Goal: Information Seeking & Learning: Learn about a topic

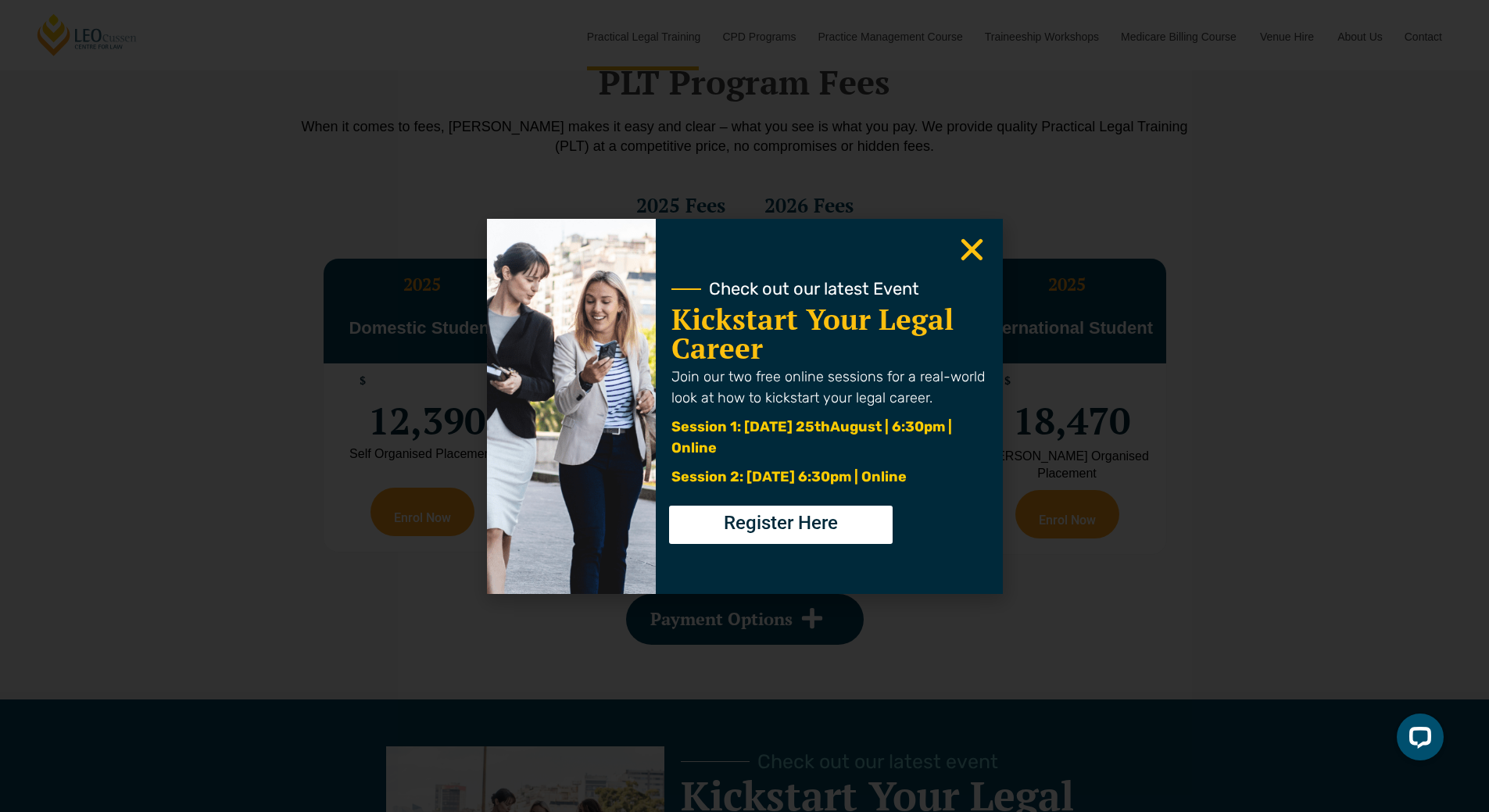
scroll to position [2813, 0]
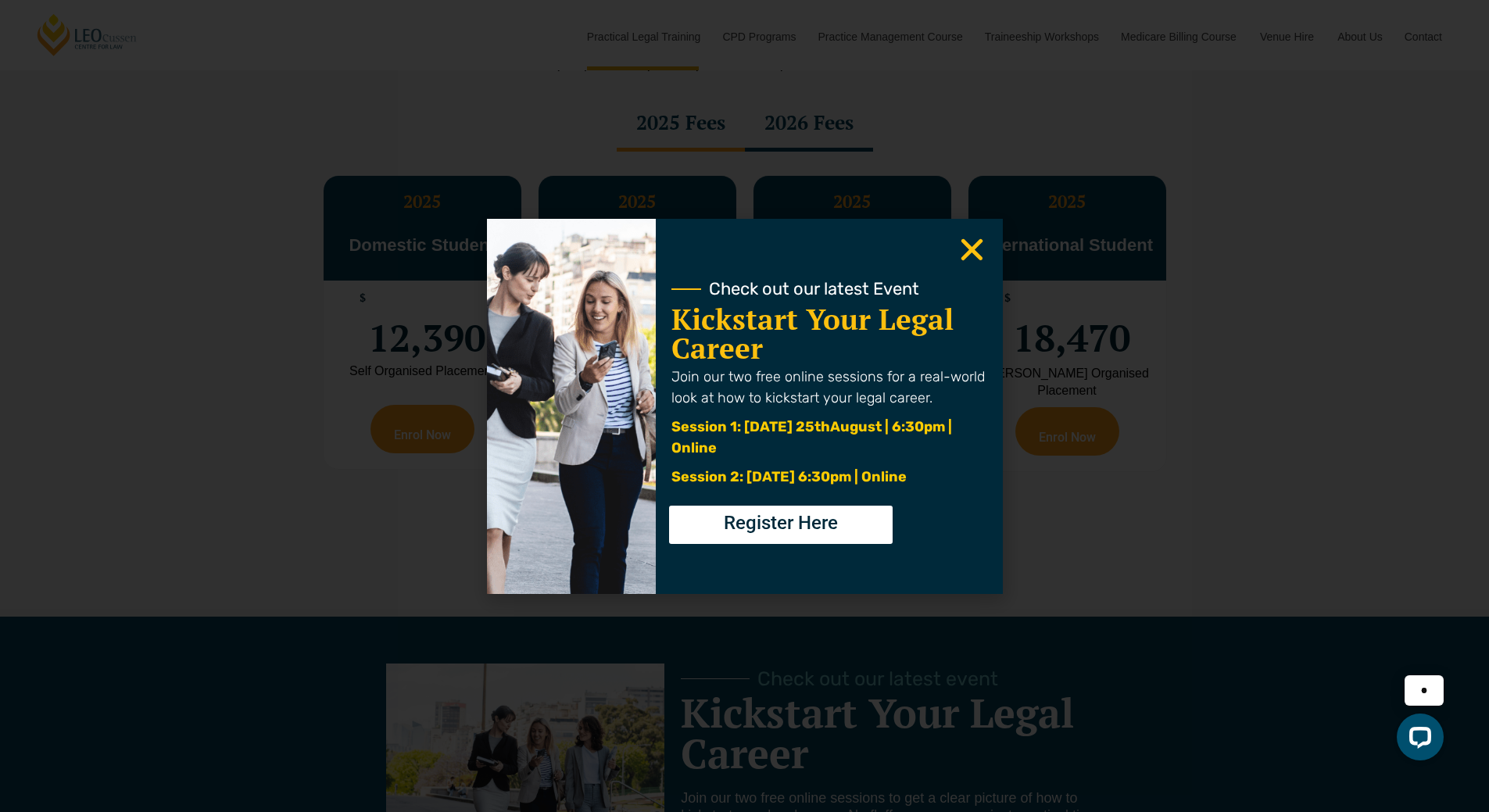
click at [975, 247] on use "Close" at bounding box center [971, 249] width 22 height 22
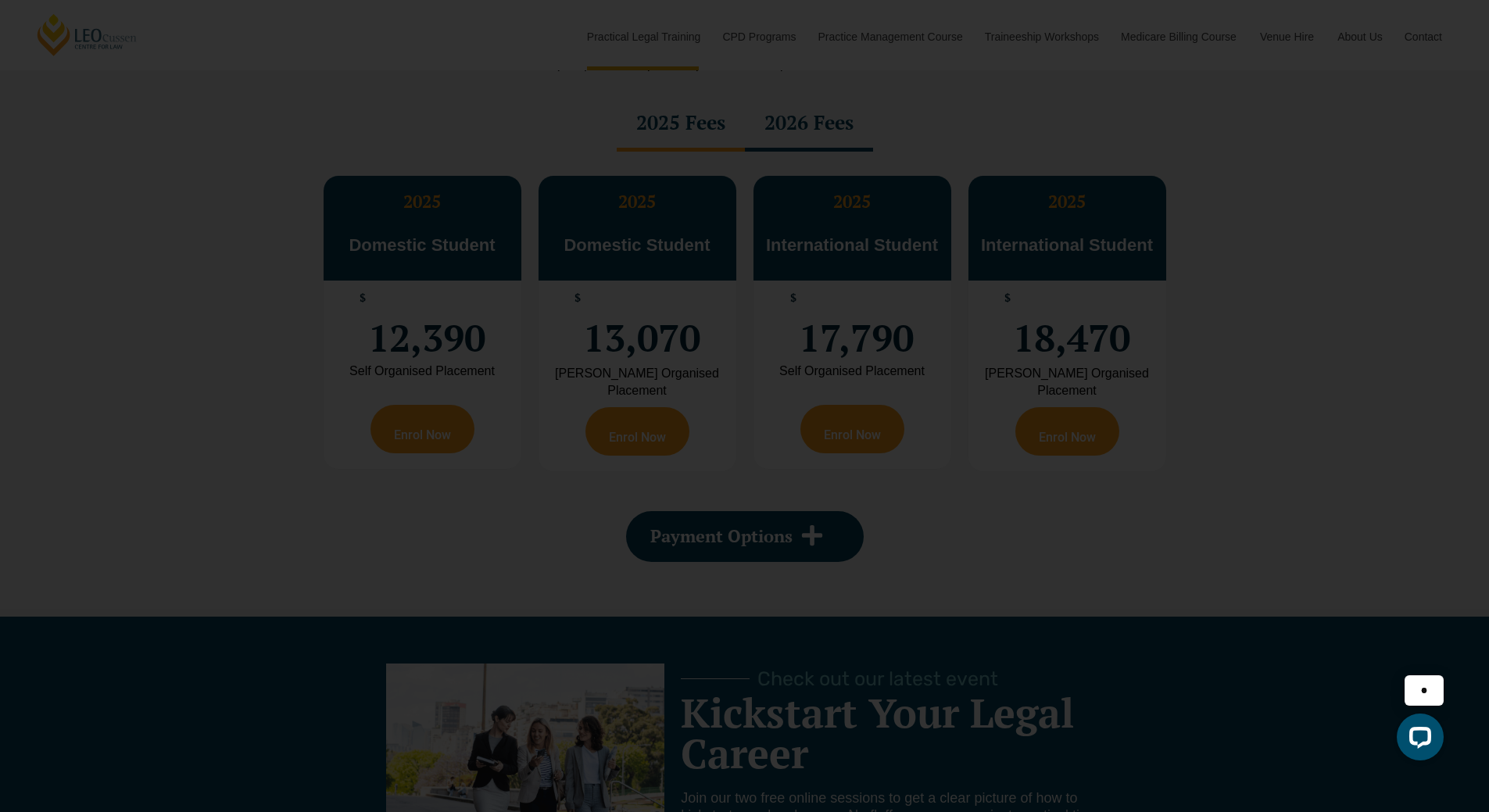
click at [975, 247] on use "Close" at bounding box center [971, 249] width 22 height 22
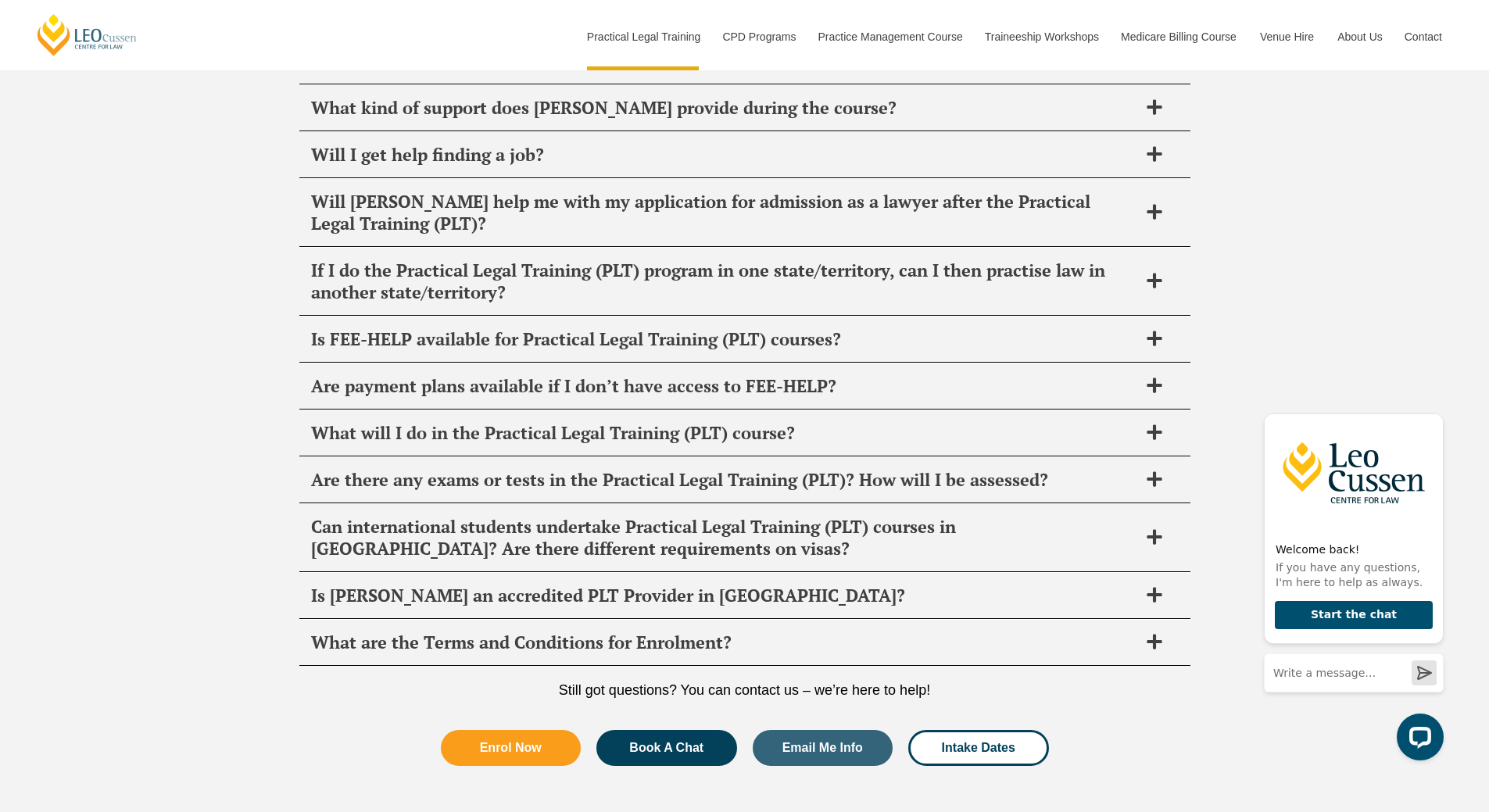
scroll to position [7843, 0]
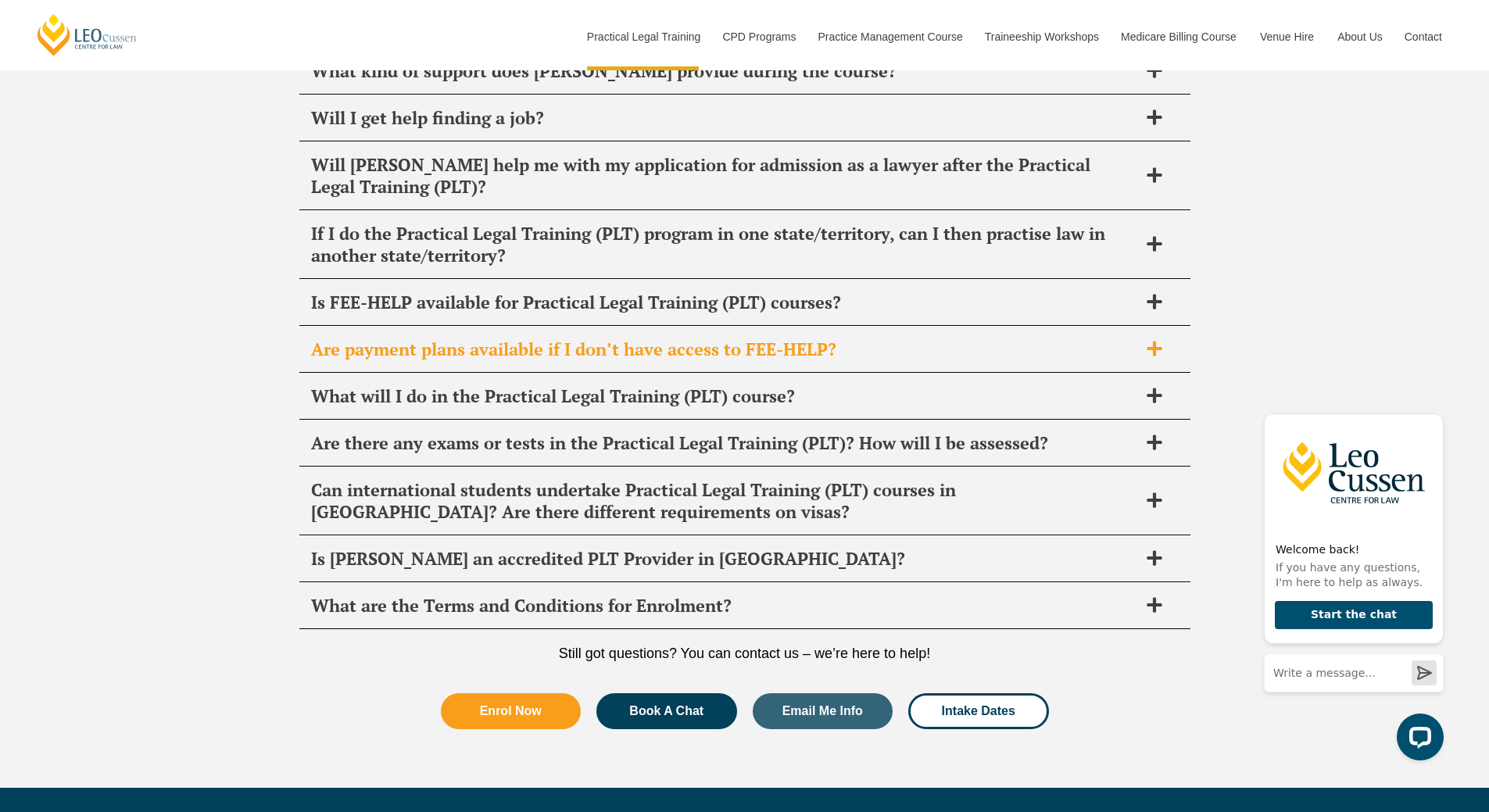
click at [1023, 339] on span "Are payment plans available if I don’t have access to FEE-HELP?" at bounding box center [724, 349] width 827 height 22
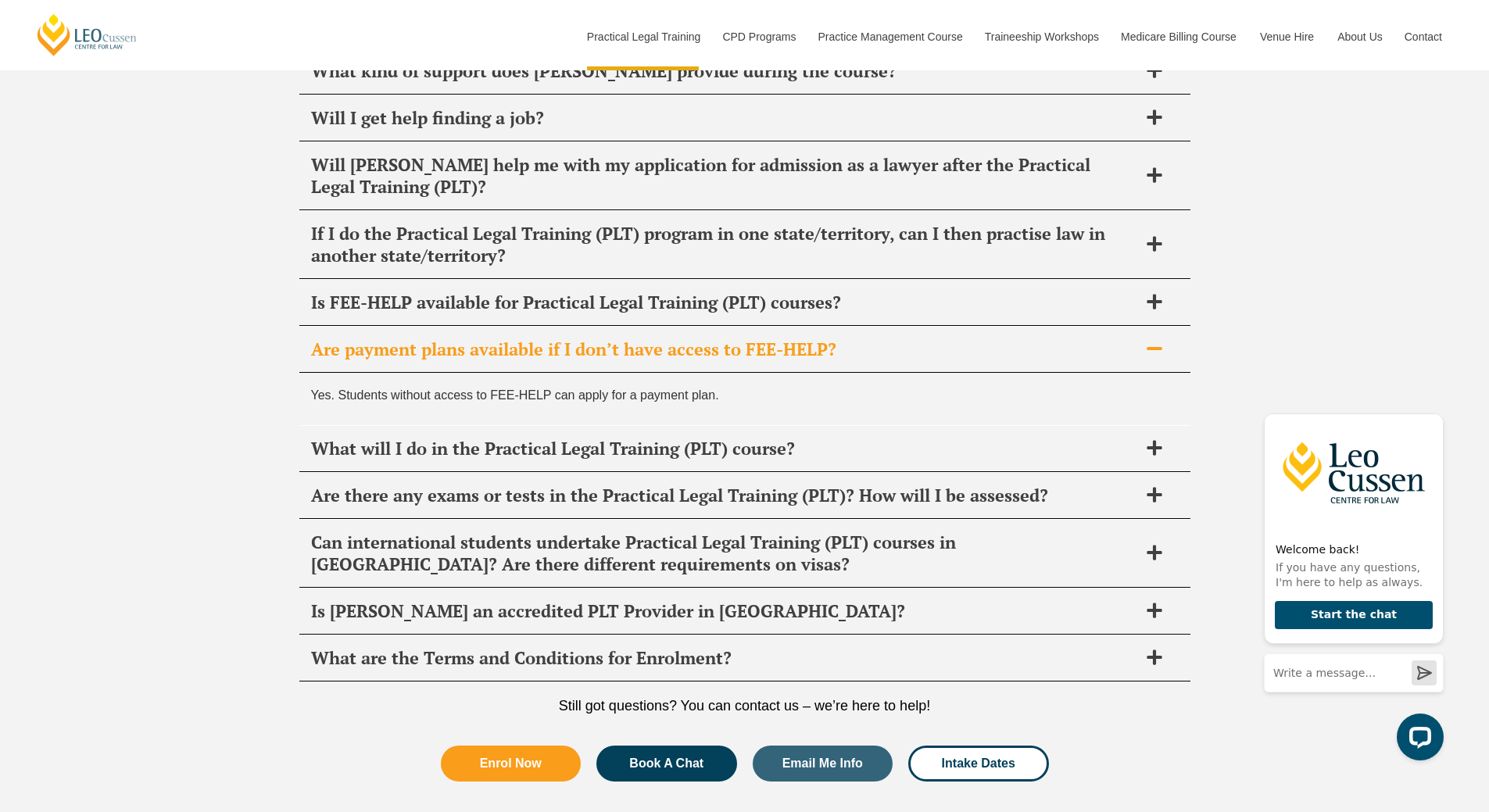
click at [1023, 339] on span "Are payment plans available if I don’t have access to FEE-HELP?" at bounding box center [724, 349] width 827 height 22
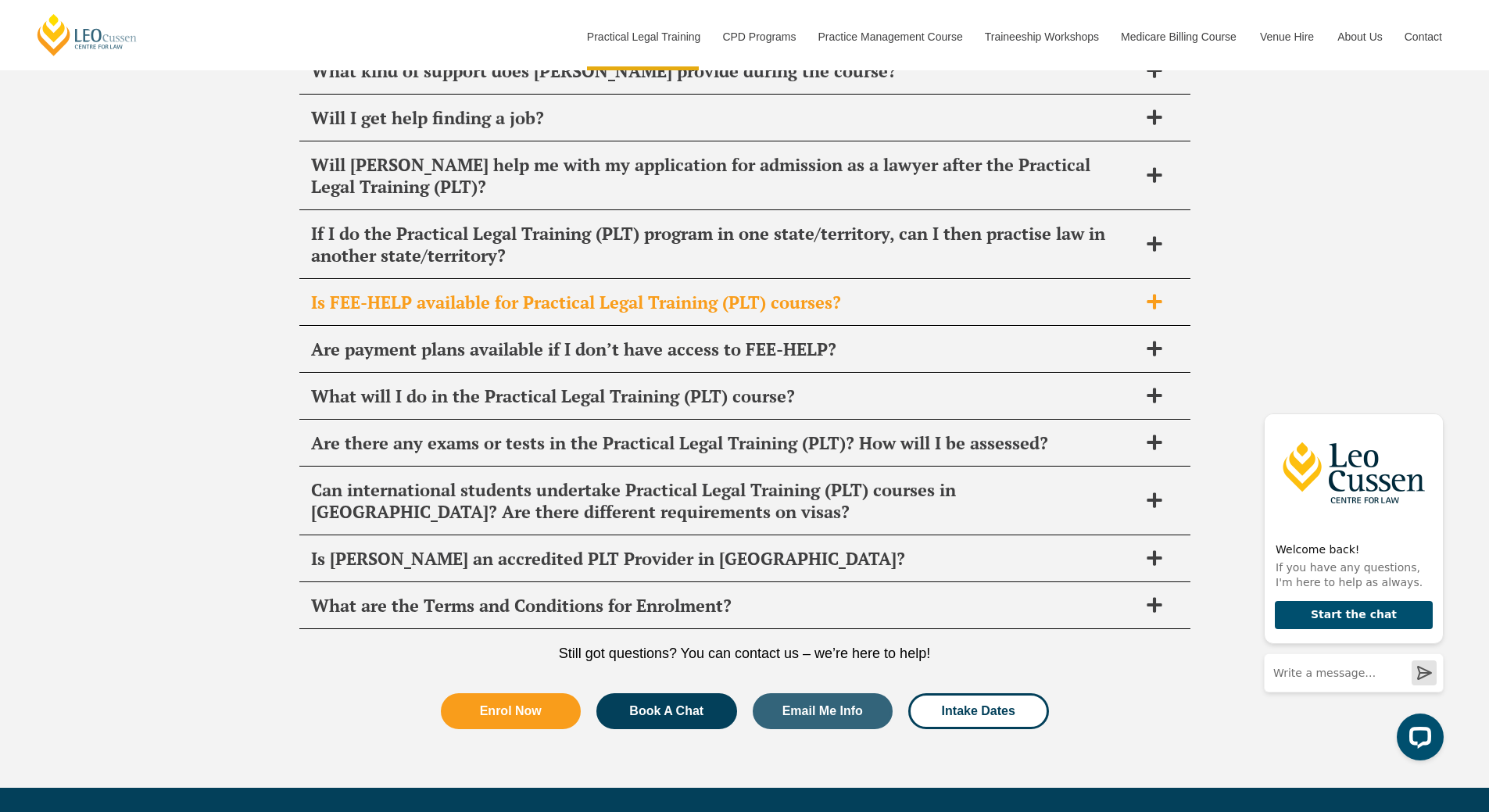
click at [1053, 280] on div "Is FEE-HELP available for Practical Legal Training (PLT) courses?" at bounding box center [744, 302] width 891 height 46
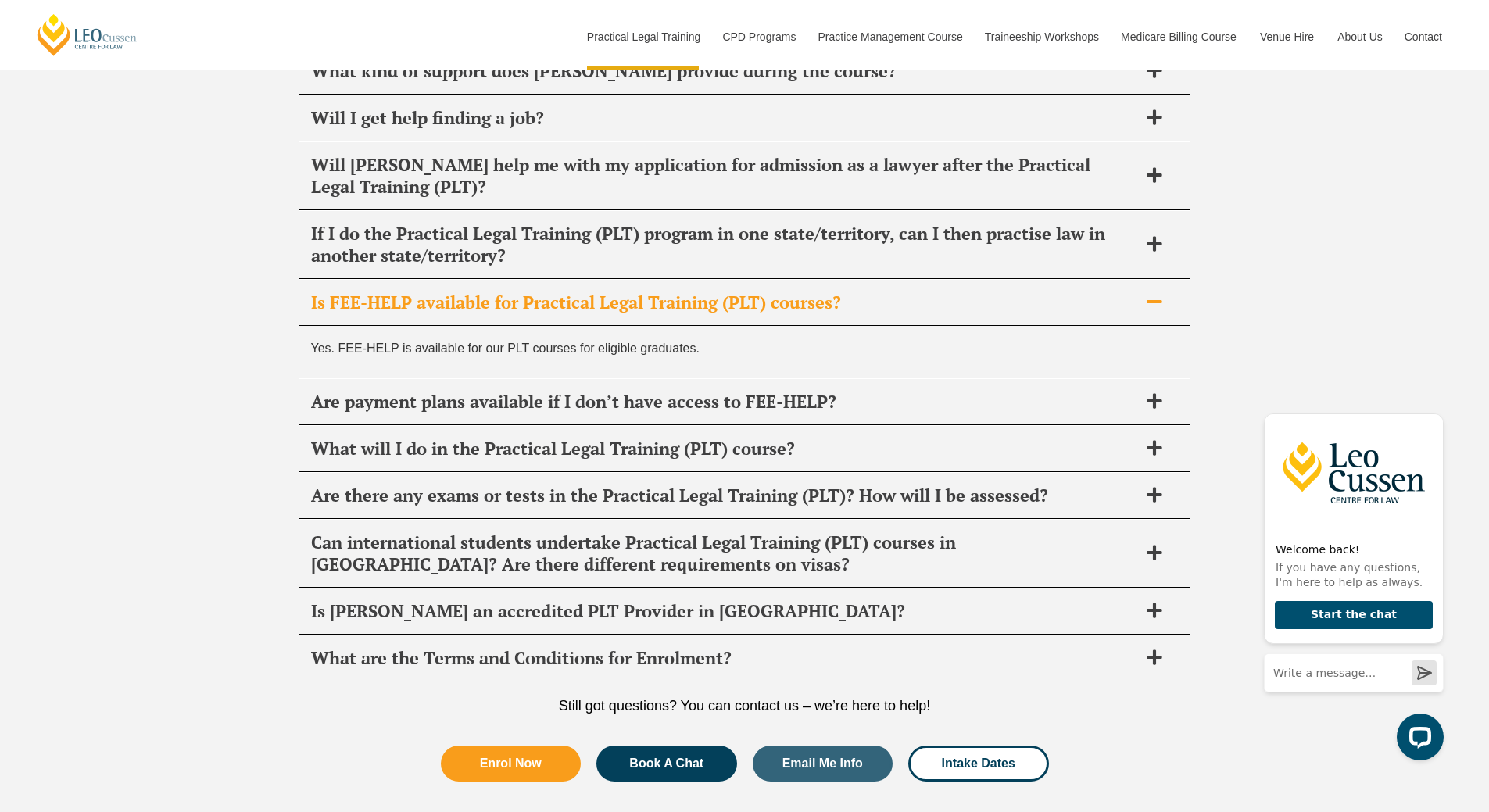
click at [1053, 280] on div "Is FEE-HELP available for Practical Legal Training (PLT) courses?" at bounding box center [744, 302] width 891 height 46
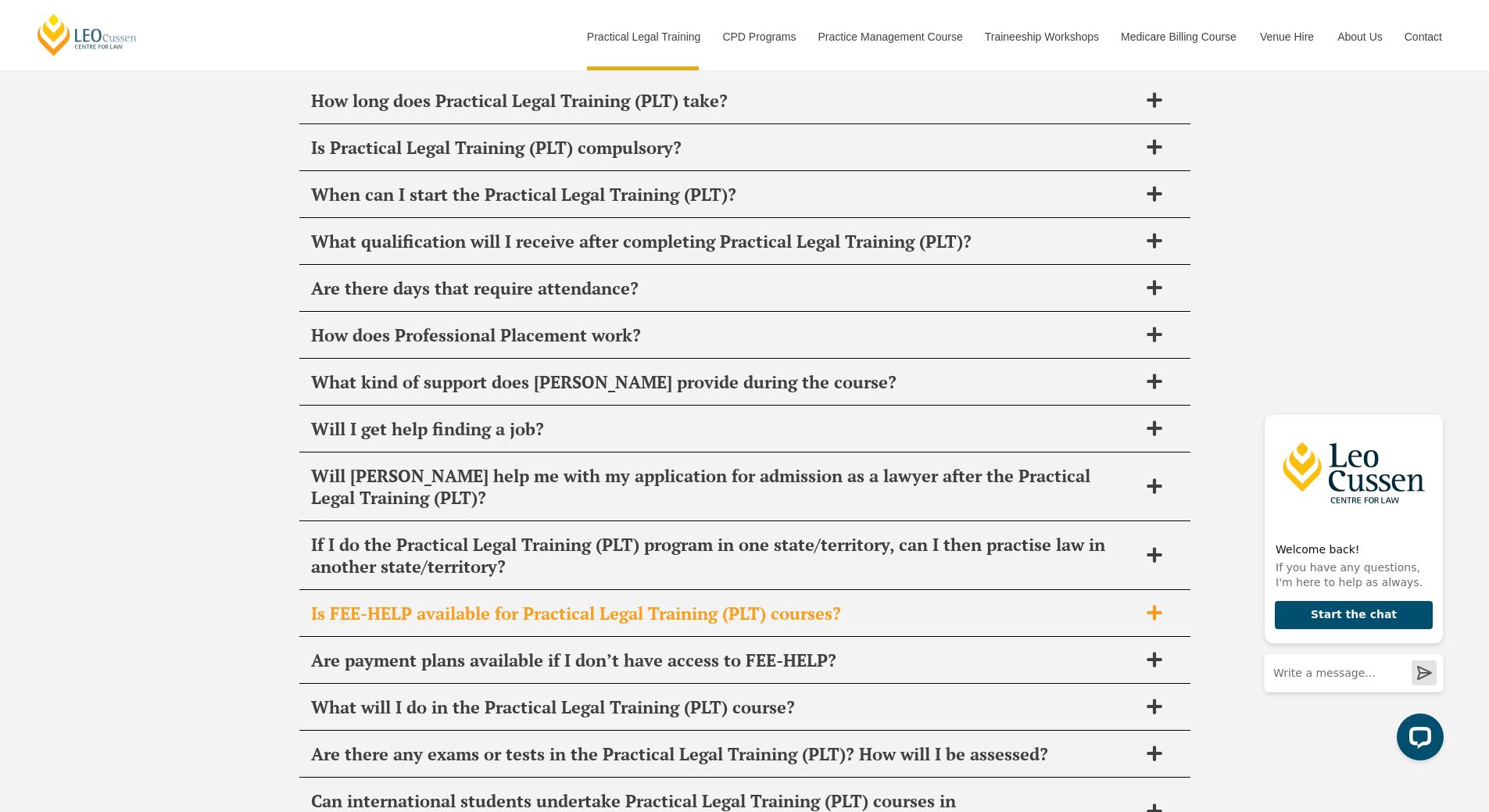
scroll to position [7531, 0]
click at [1053, 279] on span "Are there days that require attendance?" at bounding box center [724, 289] width 827 height 22
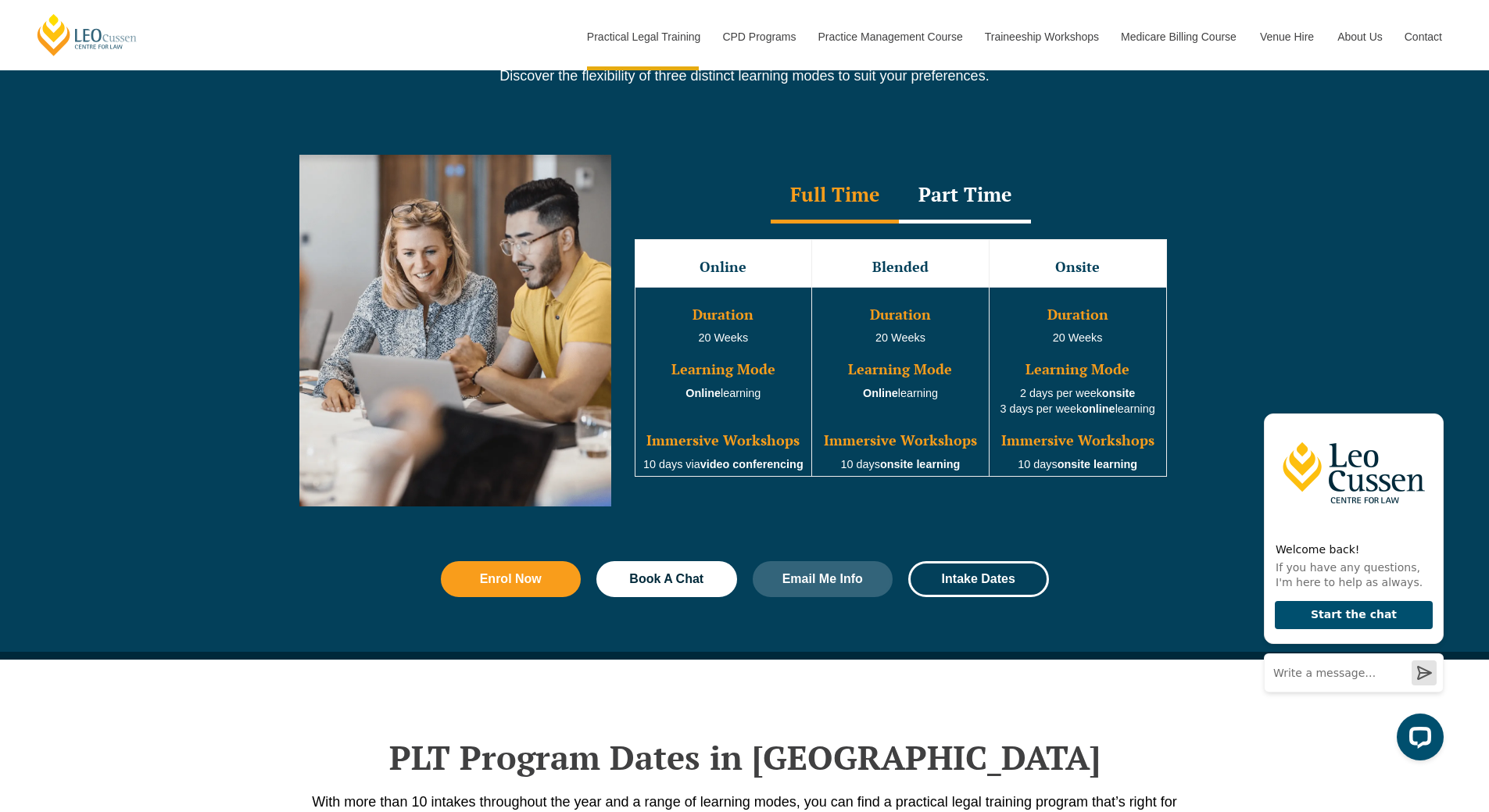
scroll to position [1406, 0]
